Goal: Task Accomplishment & Management: Manage account settings

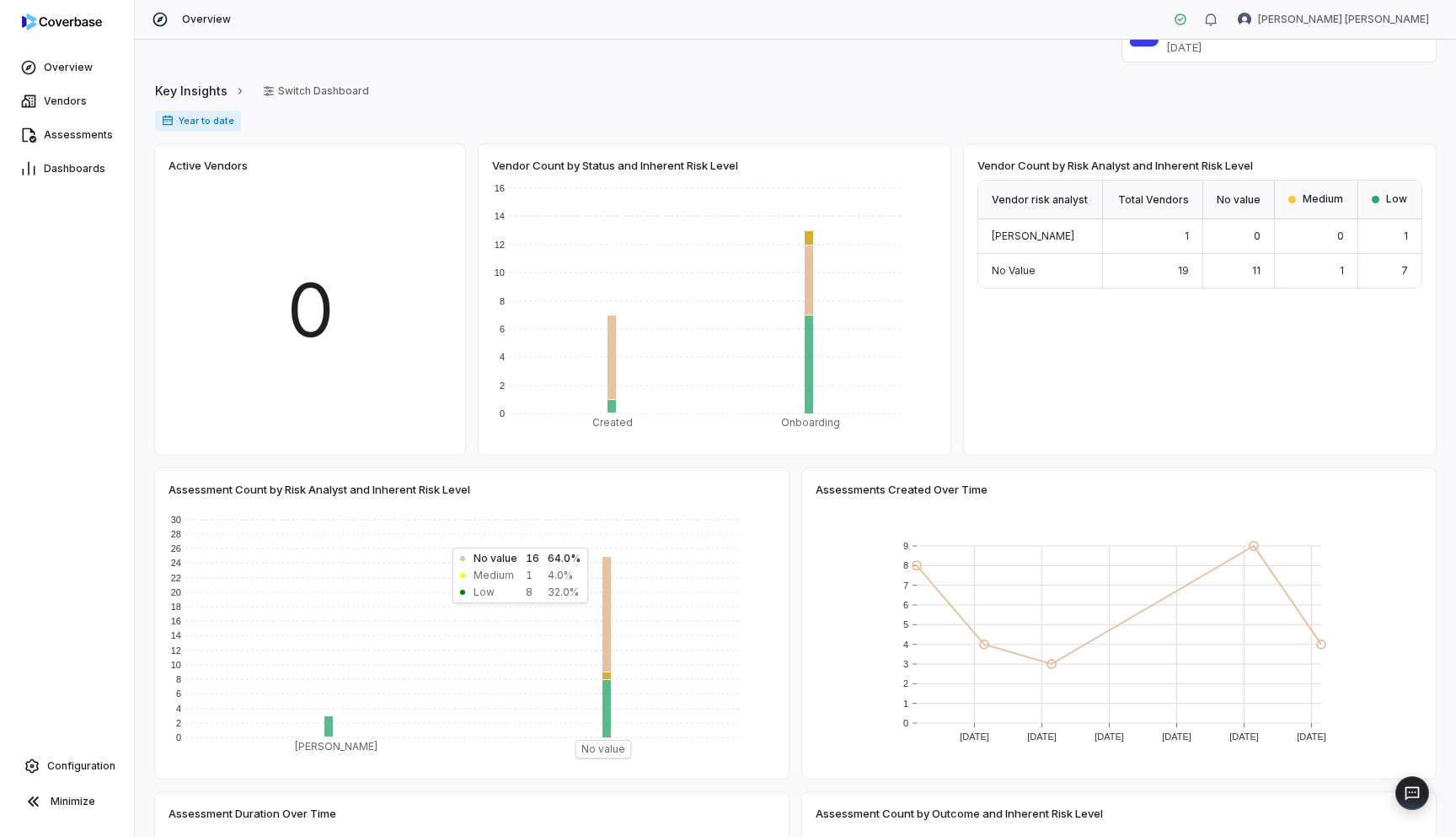
scroll to position [223, 0]
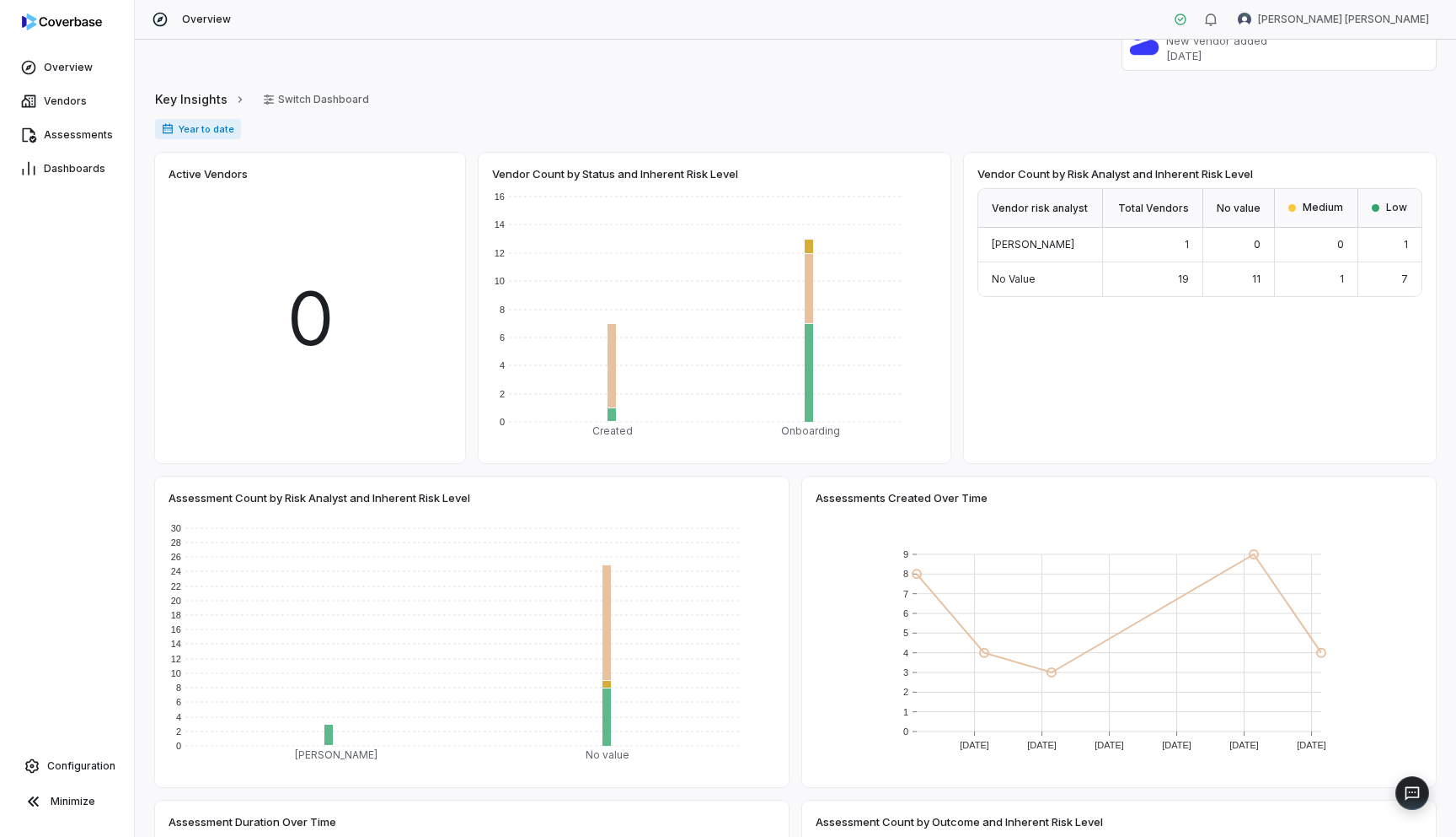
click at [72, 152] on div "Dashboards" at bounding box center [66, 169] width 134 height 34
click at [69, 162] on span "Dashboards" at bounding box center [74, 169] width 61 height 14
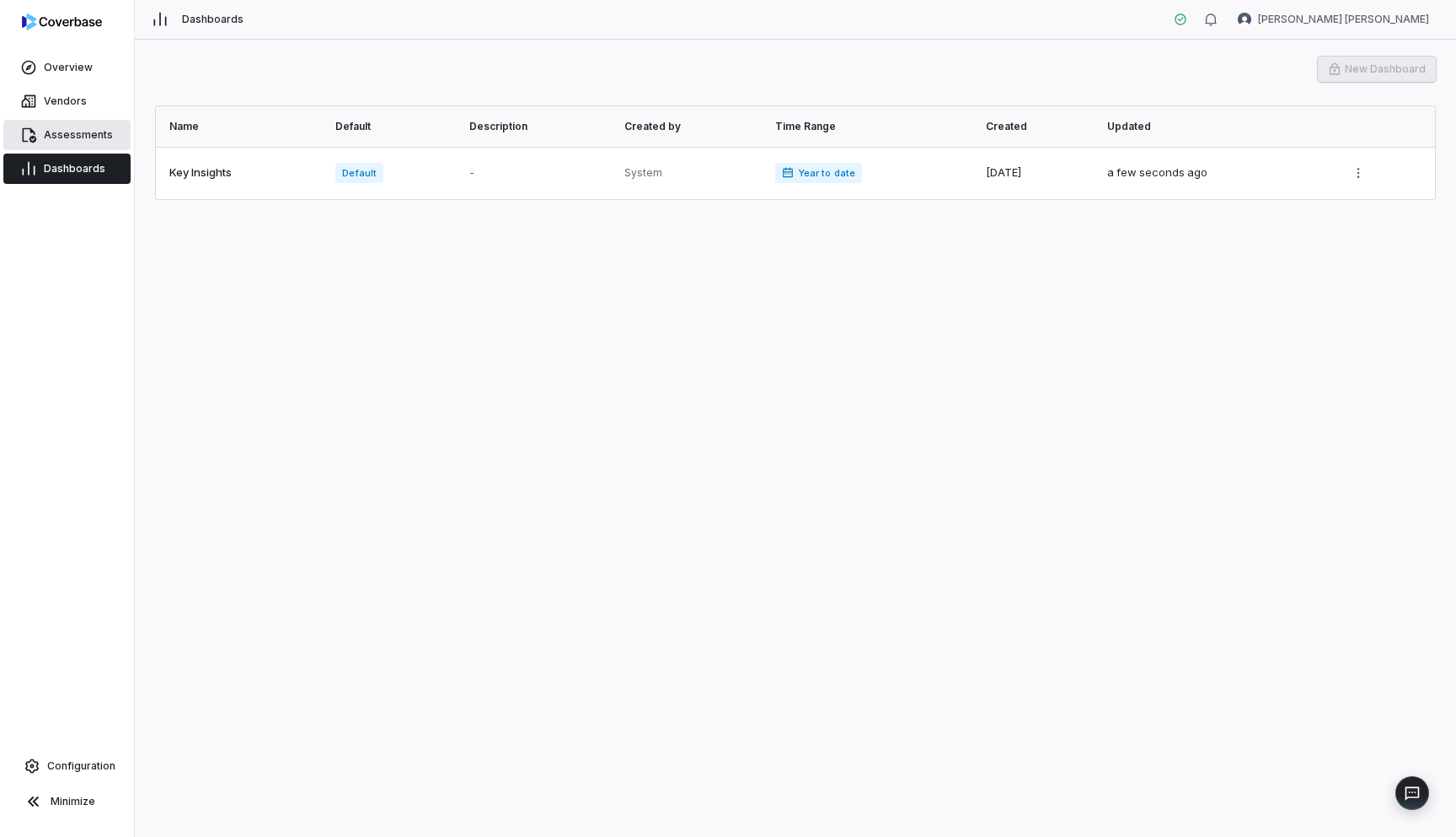
click at [70, 127] on link "Assessments" at bounding box center [66, 135] width 127 height 31
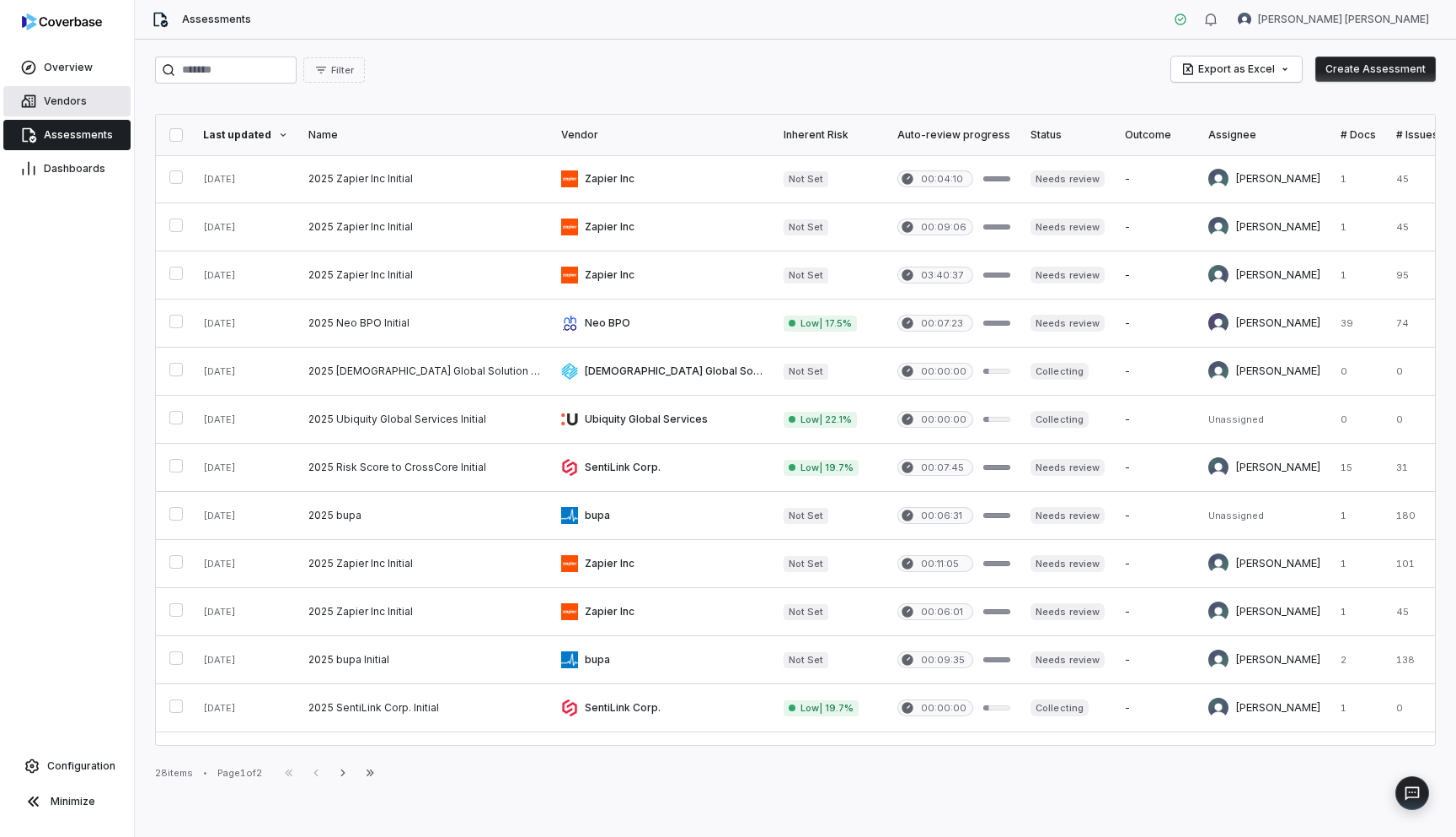
click at [55, 89] on link "Vendors" at bounding box center [66, 101] width 127 height 31
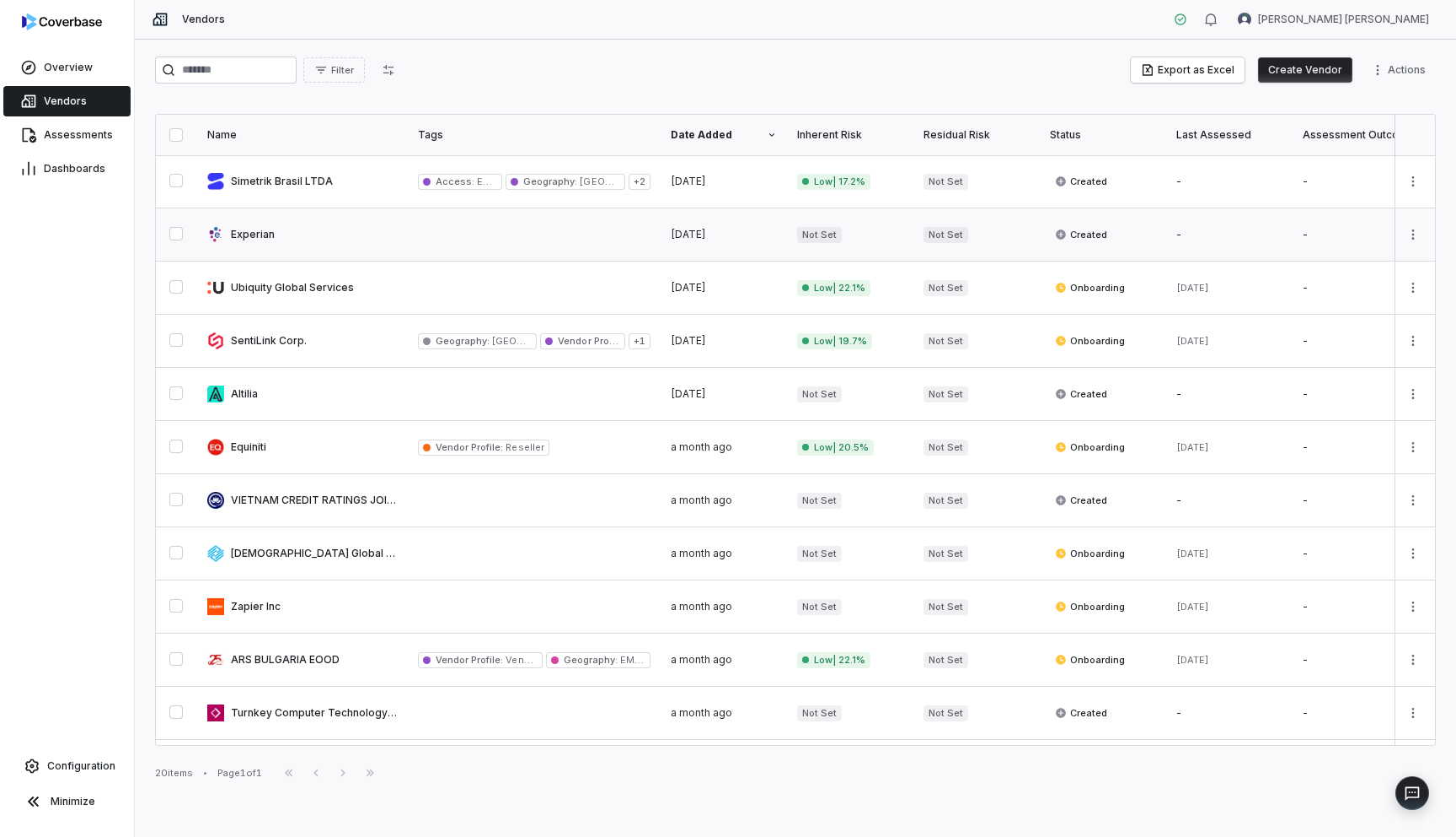
click at [265, 234] on link at bounding box center [302, 234] width 211 height 53
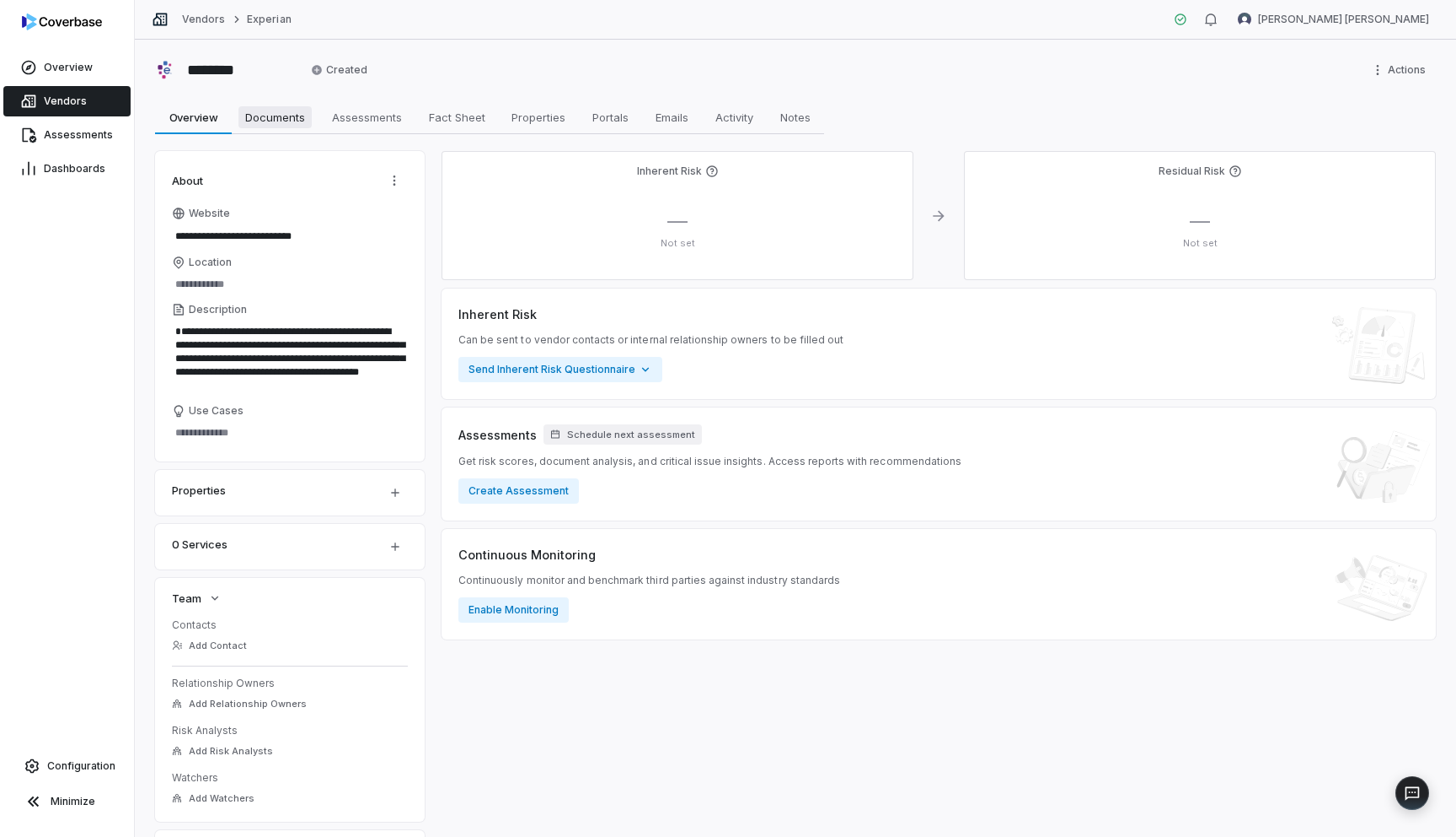
click at [289, 122] on span "Documents" at bounding box center [276, 117] width 73 height 22
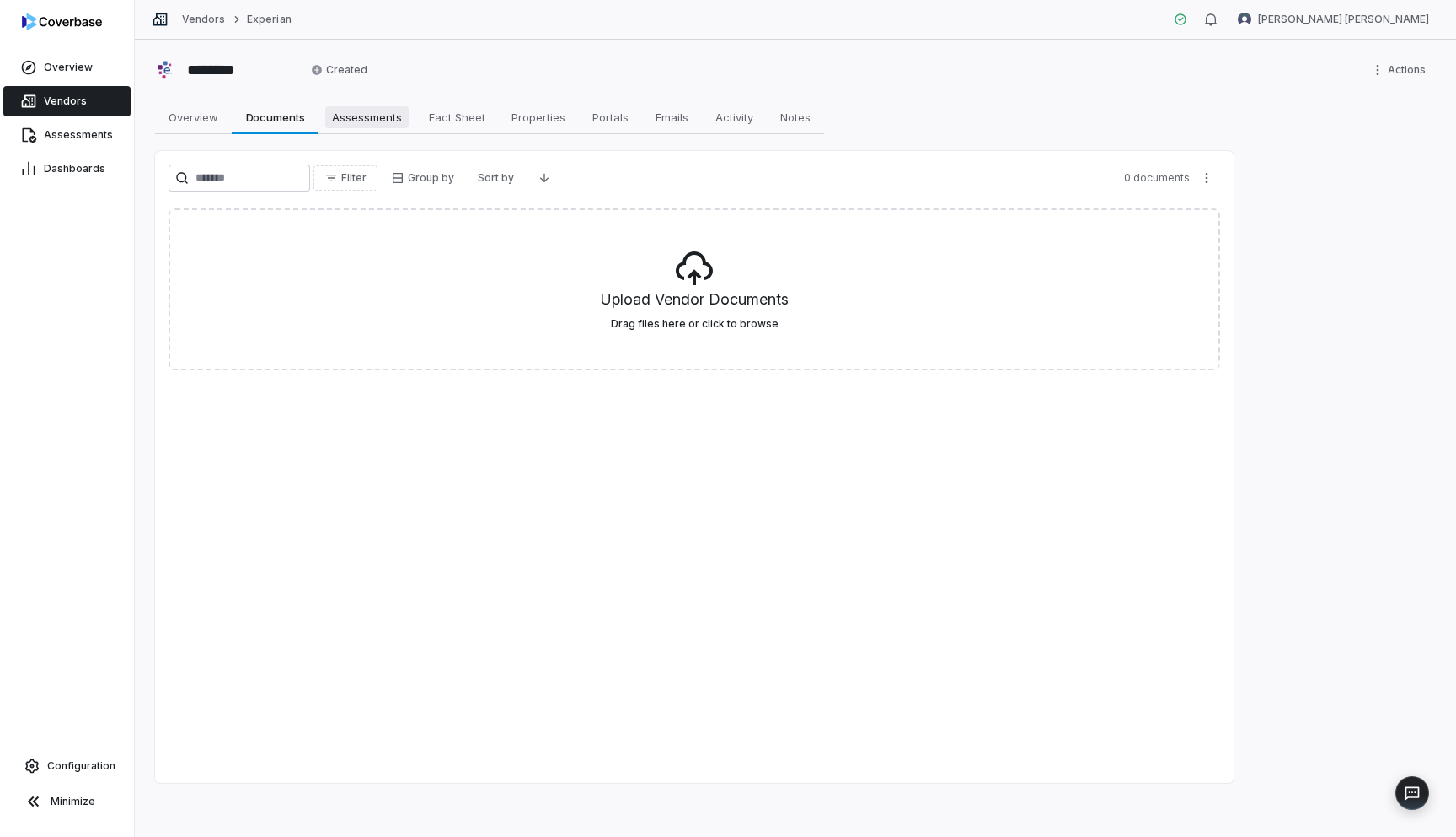
click at [362, 104] on link "Assessments Assessments" at bounding box center [367, 117] width 97 height 34
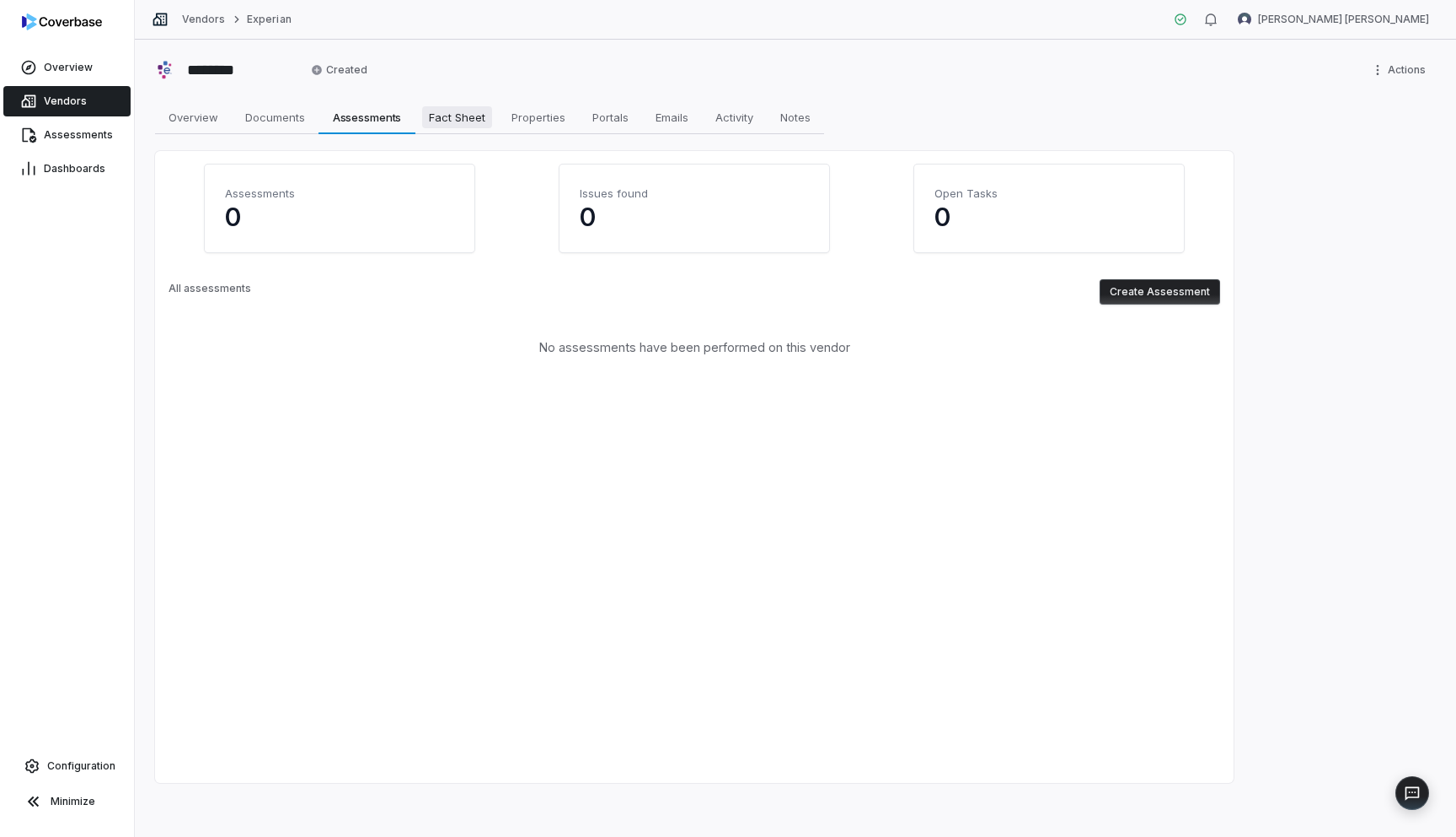
click at [448, 124] on span "Fact Sheet" at bounding box center [457, 117] width 70 height 22
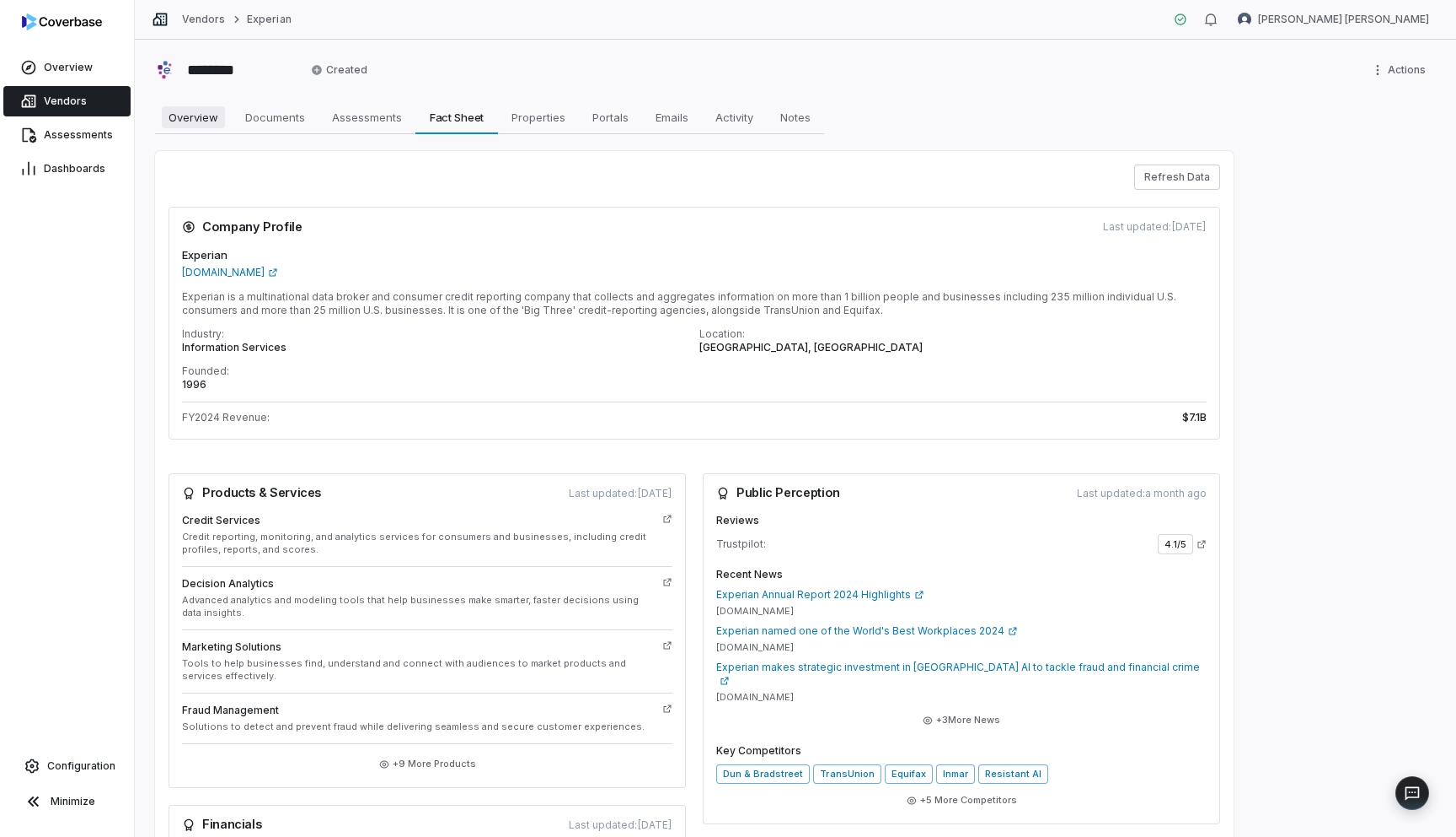
click at [202, 126] on span "Overview" at bounding box center [193, 117] width 63 height 22
type textarea "*"
